Goal: Ask a question

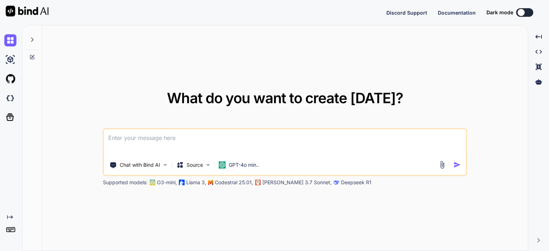
type textarea "x"
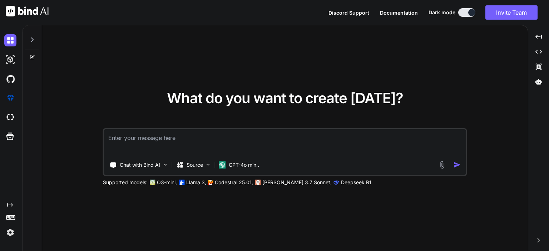
click at [291, 141] on textarea at bounding box center [285, 142] width 362 height 26
paste textarea "<!doctype html> <html> <head> <meta charset="utf-8" /> <title>Checkout with Upl…"
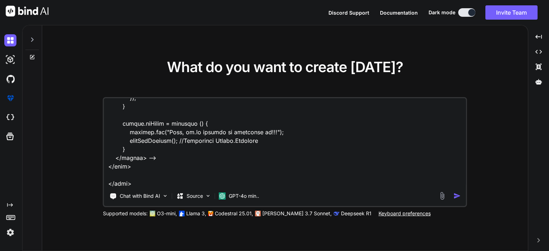
scroll to position [4302, 0]
type textarea "<!doctype html> <html> <head> <meta charset="utf-8" /> <title>Checkout with Upl…"
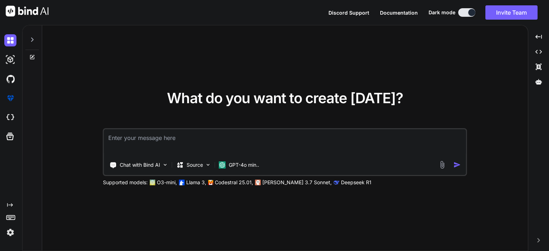
scroll to position [0, 0]
paste textarea "<!doctype html> <html> <head> <meta charset="utf-8" /> <title>Checkout with Upl…"
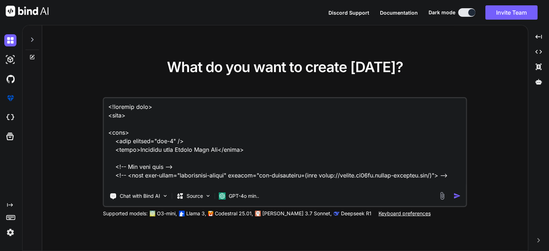
scroll to position [1357, 0]
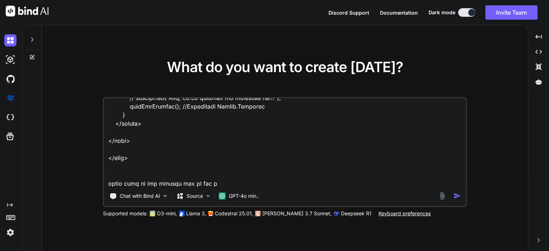
type textarea "<!doctype html> <html> <head> <meta charset="utf-8" /> <title>Checkout with Upl…"
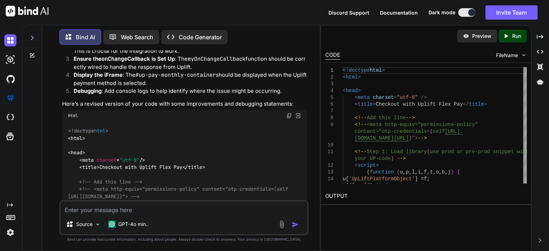
scroll to position [499, 0]
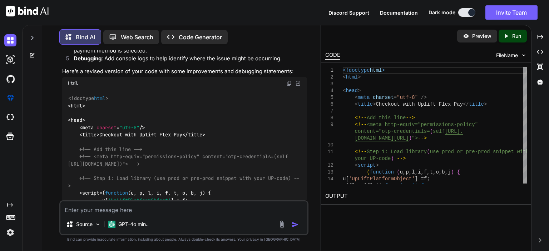
click at [288, 86] on div "Html" at bounding box center [184, 83] width 245 height 12
click at [288, 82] on img at bounding box center [289, 83] width 6 height 6
click at [287, 82] on img at bounding box center [289, 83] width 6 height 6
click at [290, 83] on img at bounding box center [289, 83] width 6 height 6
click at [291, 84] on img at bounding box center [289, 83] width 6 height 6
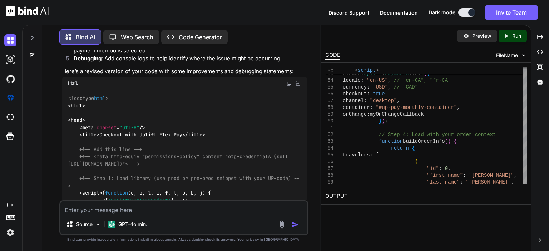
click at [158, 215] on div "Source GPT-4o min.." at bounding box center [183, 218] width 249 height 35
click at [157, 208] on textarea at bounding box center [183, 208] width 247 height 13
paste textarea "function myOnChangeCallback(response) { var statusHandlers = { OFFER_AVAILABLE:…"
type textarea "function myOnChangeCallback(response) { var statusHandlers = { OFFER_AVAILABLE:…"
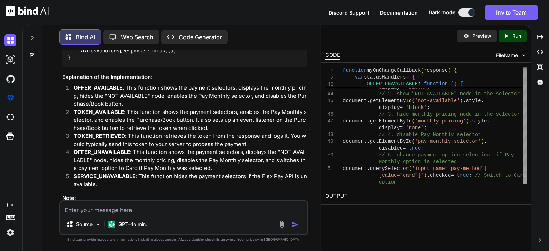
scroll to position [2166, 0]
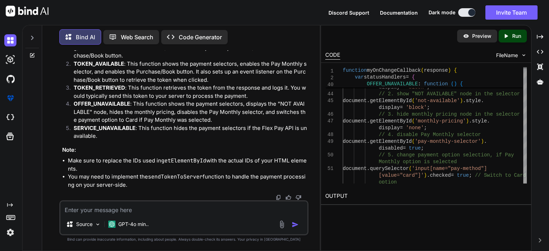
scroll to position [2774, 0]
click at [153, 204] on textarea at bounding box center [183, 208] width 247 height 13
type textarea "create html for above functionalities full code"
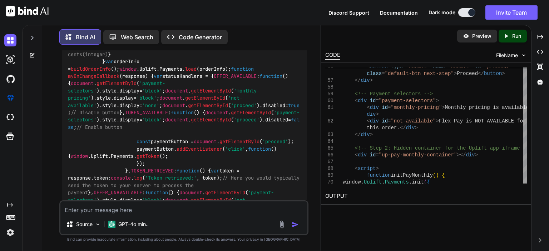
scroll to position [2916, 0]
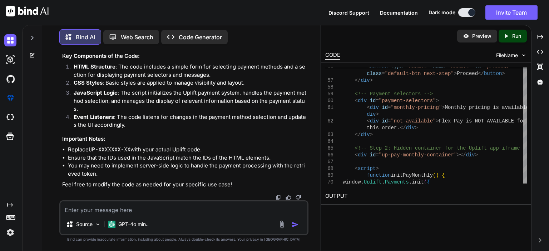
scroll to position [4035, 0]
click at [213, 214] on textarea at bounding box center [183, 208] width 247 height 13
paste textarea "write functionality for send the token to your server to process the payment wh…"
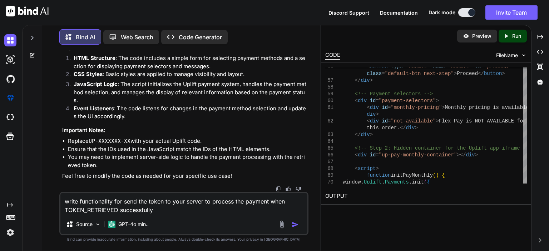
type textarea "write functionality for send the token to your server to process the payment wh…"
click at [293, 225] on img "button" at bounding box center [295, 224] width 7 height 7
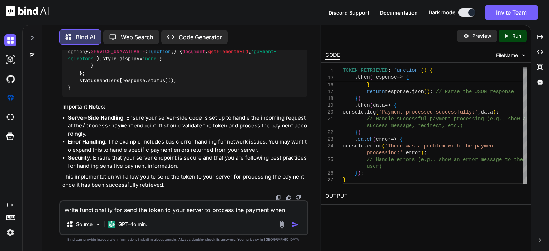
scroll to position [5086, 0]
click at [30, 55] on icon at bounding box center [32, 55] width 4 height 4
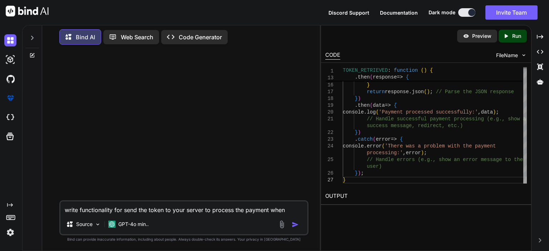
click at [129, 210] on textarea "write functionality for send the token to your server to process the payment wh…" at bounding box center [183, 208] width 247 height 13
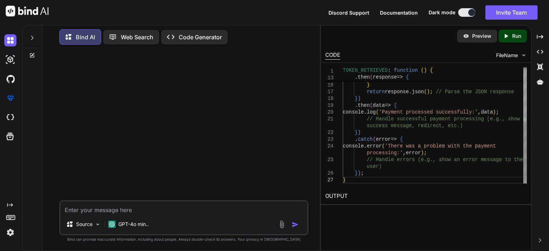
paste textarea "<!doctype html> <html lang="en"> <head> <meta charset="utf-8" /> <title>Checkou…"
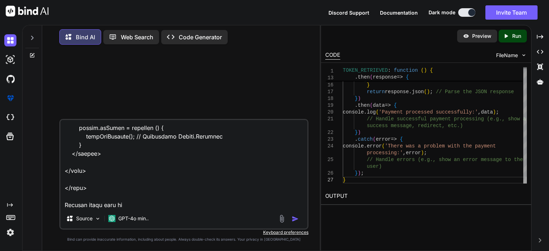
scroll to position [2165, 0]
drag, startPoint x: 142, startPoint y: 207, endPoint x: 52, endPoint y: 207, distance: 90.8
click at [52, 207] on div "Source GPT-4o min.. Created with Bind Always check its answers. Privacy in Bind…" at bounding box center [184, 150] width 272 height 201
paste textarea "convert above code to uplif flex pay AGENT CONNECT SDK INTEGRATION"
type textarea "<!doctype html> <html lang="en"> <head> <meta charset="utf-8" /> <title>Checkou…"
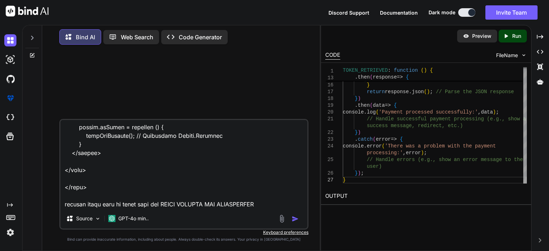
click at [295, 220] on img "button" at bounding box center [295, 219] width 7 height 7
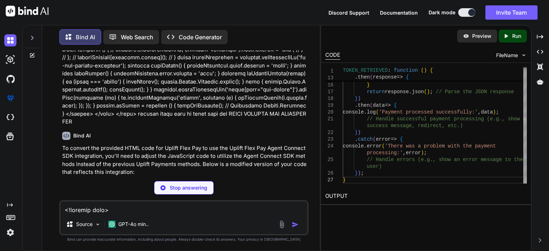
scroll to position [584, 0]
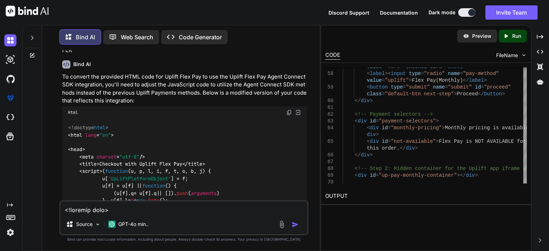
click at [289, 110] on img at bounding box center [289, 113] width 6 height 6
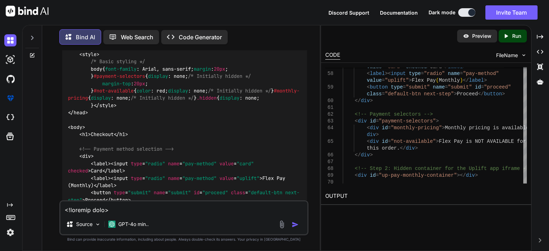
scroll to position [835, 0]
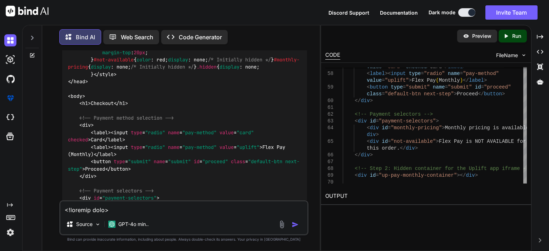
click at [166, 209] on textarea at bounding box center [183, 208] width 247 height 13
paste textarea "Agent connect SDK integration steps 1. (function (u, p, l, i, f, t, o, b, j) { …"
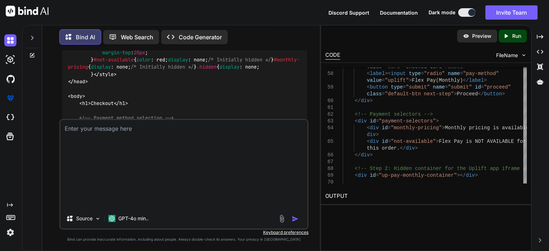
type textarea "Agent connect SDK integration steps 1. (function (u, p, l, i, f, t, o, b, j) { …"
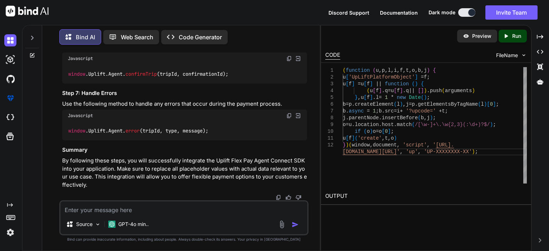
scroll to position [3817, 0]
click at [117, 211] on textarea at bounding box center [183, 208] width 247 height 13
click at [134, 205] on textarea at bounding box center [183, 208] width 247 height 13
type textarea "write full code"
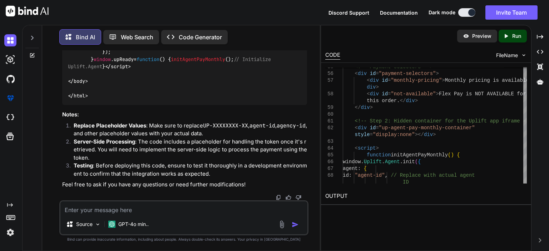
scroll to position [4036, 0]
click at [170, 209] on textarea at bounding box center [183, 208] width 247 height 13
paste textarea "uplift-agent.html:66 Uncaught TypeError: Cannot read properties of undefined (r…"
type textarea "uplift-agent.html:66 Uncaught TypeError: Cannot read properties of undefined (r…"
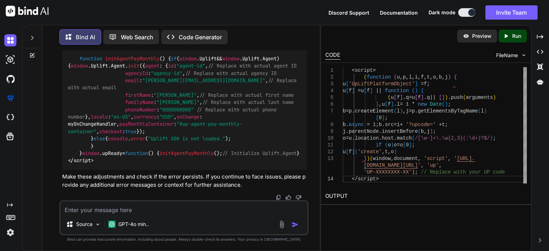
scroll to position [5749, 0]
click at [164, 206] on textarea at bounding box center [183, 208] width 247 height 13
click at [34, 55] on icon at bounding box center [32, 56] width 6 height 6
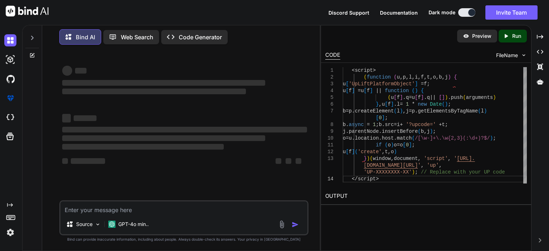
scroll to position [0, 0]
click at [29, 36] on icon at bounding box center [32, 38] width 6 height 6
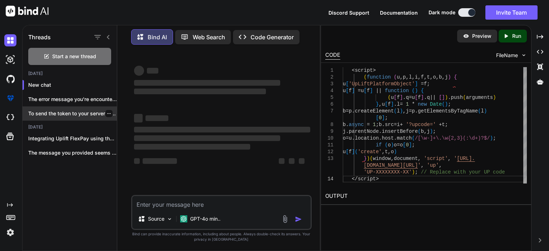
click at [59, 110] on p "To send the token to your server for pro..." at bounding box center [72, 113] width 89 height 7
click at [70, 111] on p "To send the token to your server for pro..." at bounding box center [72, 113] width 89 height 7
drag, startPoint x: 82, startPoint y: 115, endPoint x: 93, endPoint y: 120, distance: 12.8
click at [93, 120] on div "Today New chat The error message you're encountering, `... To send the token to…" at bounding box center [70, 117] width 94 height 93
click at [107, 113] on icon "button" at bounding box center [109, 114] width 4 height 4
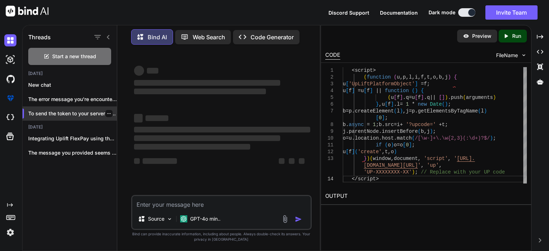
click at [82, 111] on p "To send the token to your server for pro..." at bounding box center [72, 113] width 89 height 7
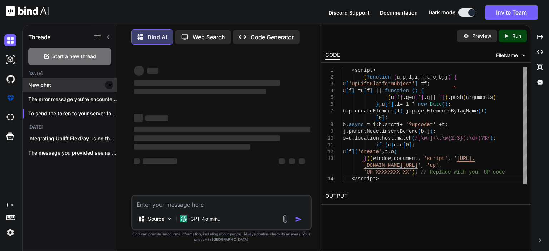
click at [107, 83] on icon "button" at bounding box center [109, 85] width 4 height 4
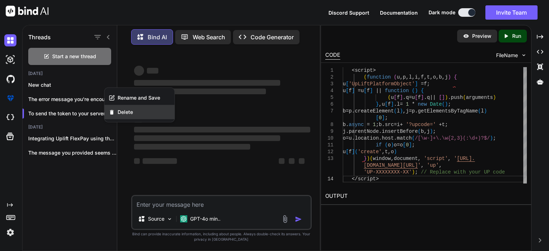
click at [126, 110] on span "Delete" at bounding box center [125, 112] width 15 height 7
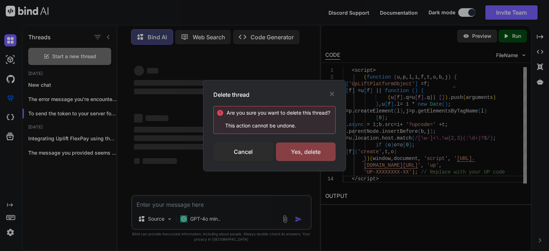
click at [297, 152] on div "Yes, delete" at bounding box center [306, 152] width 60 height 19
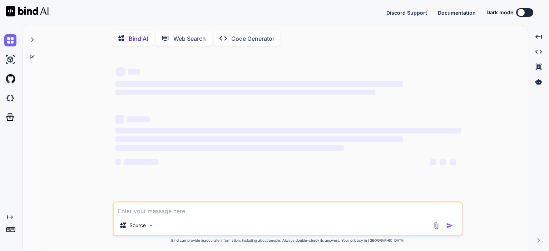
type textarea "x"
click at [33, 43] on div at bounding box center [32, 37] width 14 height 25
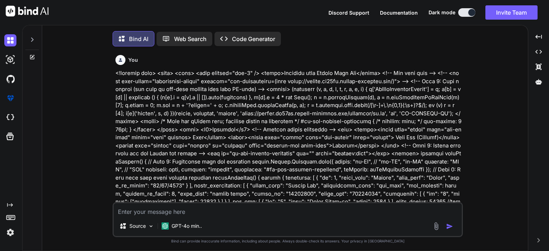
type textarea "x"
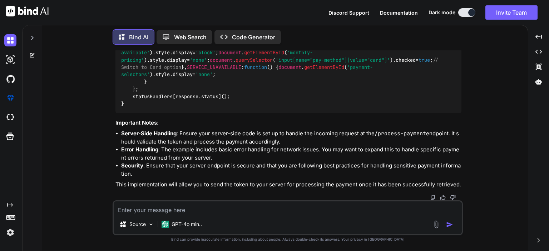
scroll to position [4121, 0]
click at [34, 36] on icon at bounding box center [32, 38] width 6 height 6
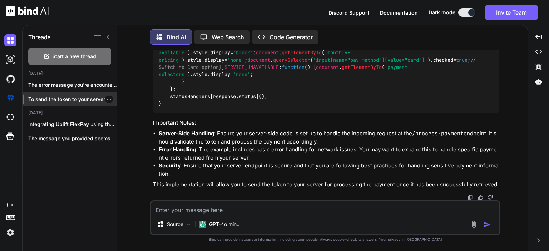
click at [69, 98] on p "To send the token to your server..." at bounding box center [72, 99] width 89 height 7
click at [50, 99] on p "To send the token to your server..." at bounding box center [72, 99] width 89 height 7
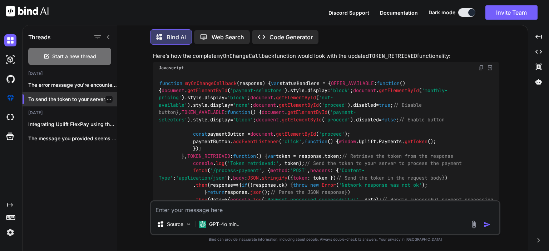
click at [68, 97] on p "To send the token to your server..." at bounding box center [72, 99] width 89 height 7
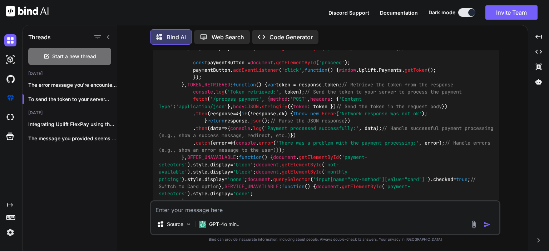
scroll to position [3400, 0]
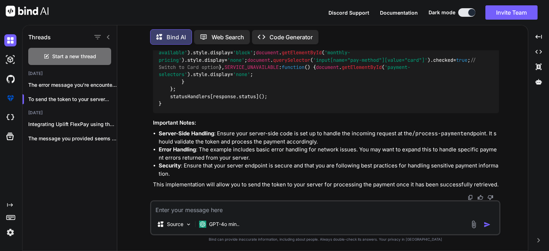
click at [251, 210] on textarea at bounding box center [325, 208] width 348 height 13
paste textarea "[URL][DOMAIN_NAME]"
type textarea "[URL][DOMAIN_NAME]"
type textarea "x"
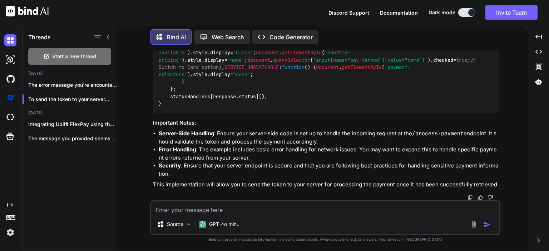
paste textarea "Once you retrieve the token and have the virtual card information available as …"
type textarea "Once you retrieve the token and have the virtual card information available as …"
type textarea "x"
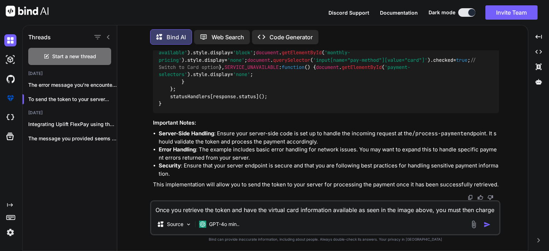
scroll to position [8, 0]
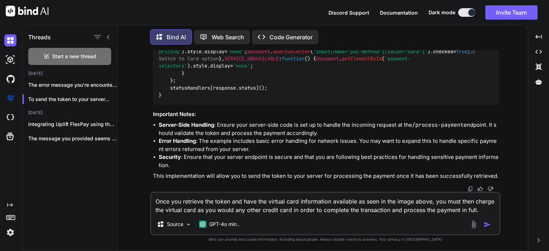
type textarea "Once you retrieve the token and have the virtual card information available as …"
click at [484, 224] on img "button" at bounding box center [487, 224] width 7 height 7
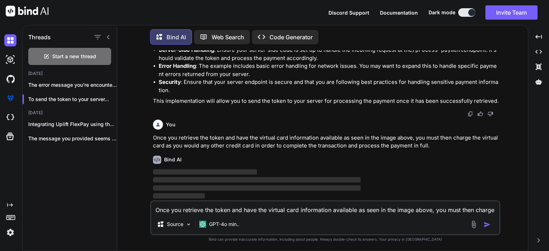
scroll to position [4950, 0]
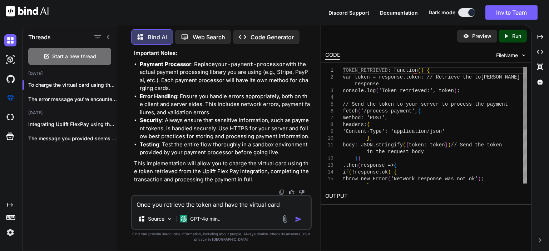
type textarea "x"
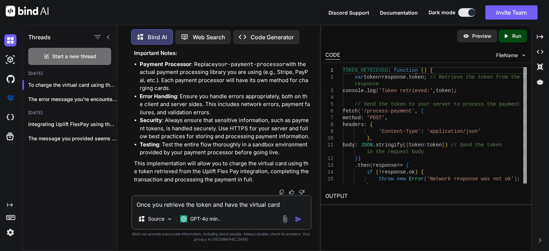
scroll to position [7618, 0]
click at [172, 205] on textarea "Once you retrieve the token and have the virtual card information available as …" at bounding box center [221, 202] width 178 height 13
type textarea "u"
type textarea "x"
type textarea "usi"
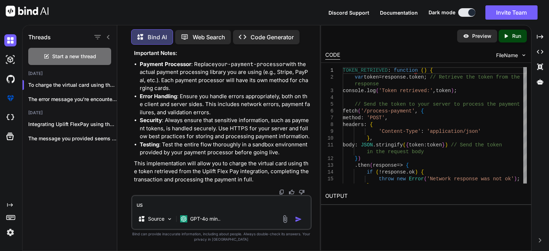
type textarea "x"
type textarea "usig"
type textarea "x"
type textarea "usi"
type textarea "x"
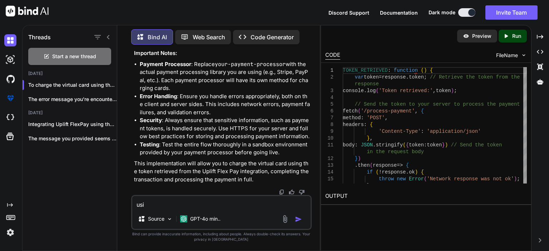
type textarea "usin"
type textarea "x"
type textarea "using"
type textarea "x"
type textarea "using"
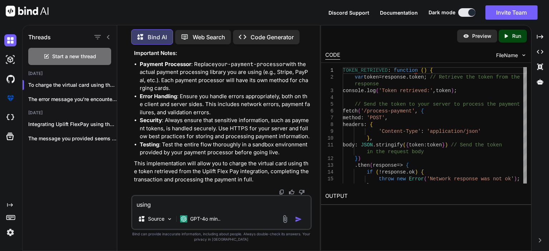
type textarea "x"
type textarea "using p"
type textarea "x"
type textarea "using ph"
type textarea "x"
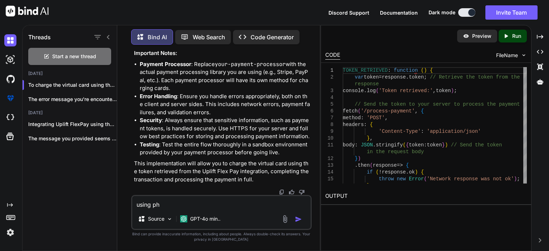
type textarea "using php"
type textarea "x"
type textarea "using php"
type textarea "x"
type textarea "using php l"
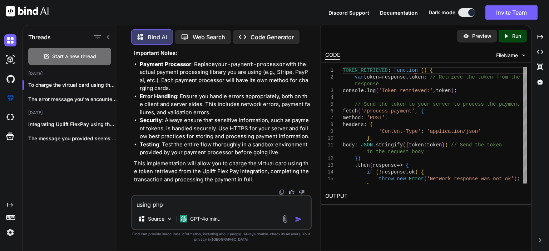
type textarea "x"
type textarea "using php la"
type textarea "x"
type textarea "using php lar"
type textarea "x"
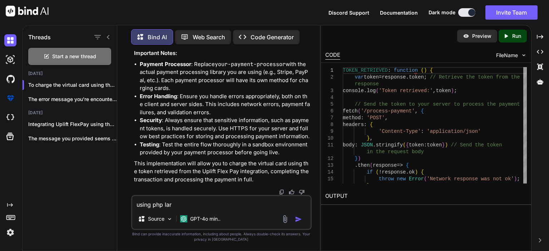
type textarea "using php [PERSON_NAME]"
type textarea "x"
type textarea "using php larav"
type textarea "x"
type textarea "using php larave"
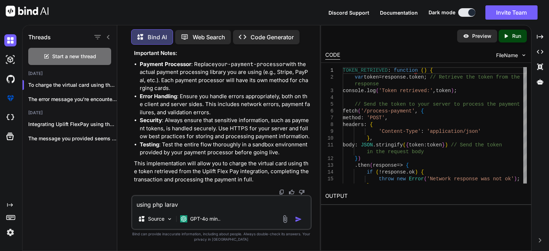
type textarea "x"
type textarea "using php laravel"
type textarea "x"
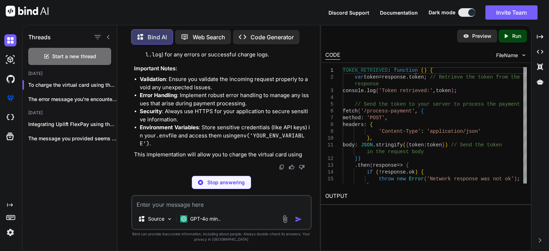
scroll to position [8480, 0]
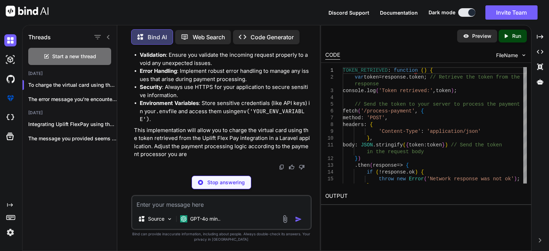
type textarea "x"
type textarea "use App\Http\Controllers\PaymentController; Route::post('/process-payment', [Pa…"
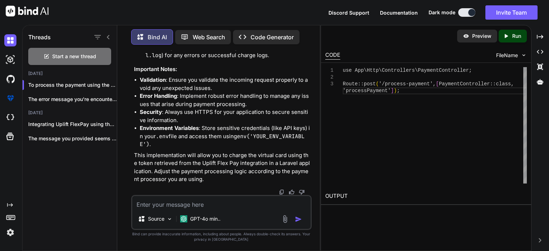
scroll to position [7978, 0]
